Goal: Task Accomplishment & Management: Use online tool/utility

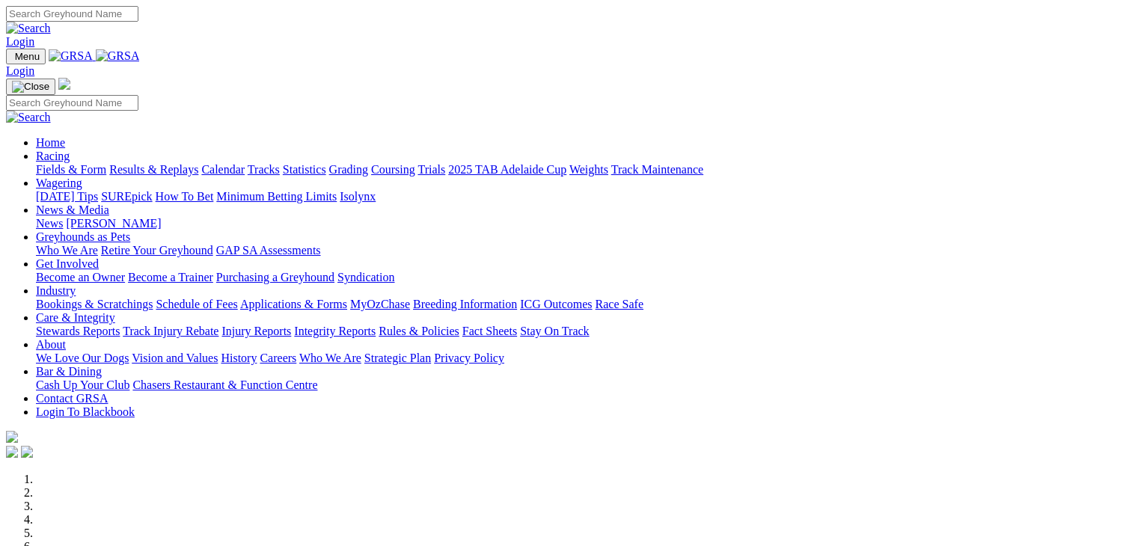
click at [82, 177] on link "Wagering" at bounding box center [59, 183] width 46 height 13
click at [152, 190] on link "SUREpick" at bounding box center [126, 196] width 51 height 13
